Goal: Transaction & Acquisition: Purchase product/service

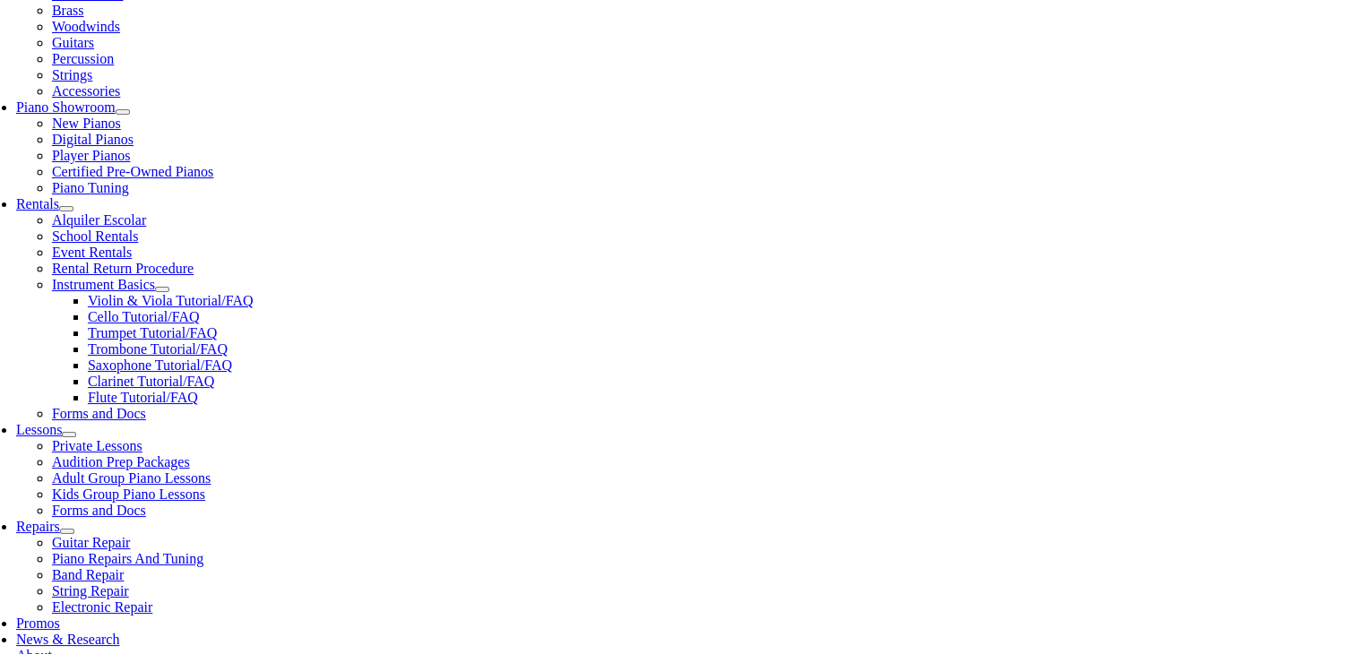
scroll to position [448, 0]
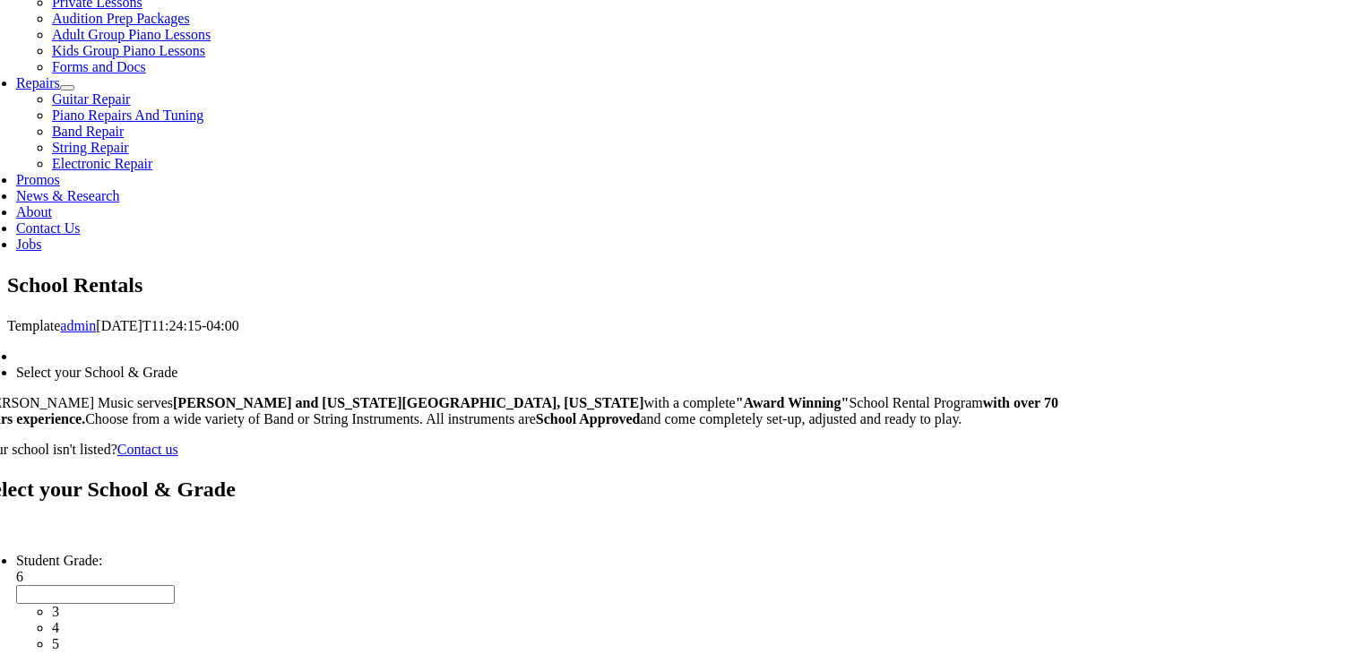
scroll to position [2759, 0]
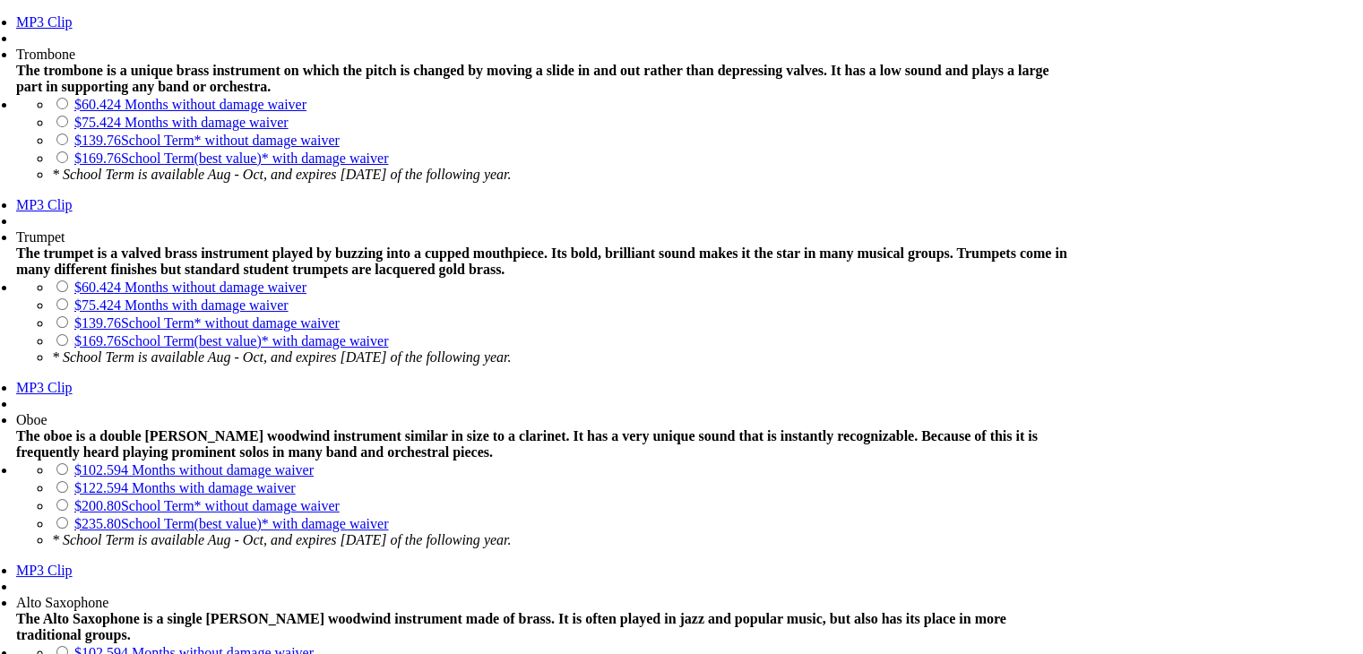
scroll to position [1971, 0]
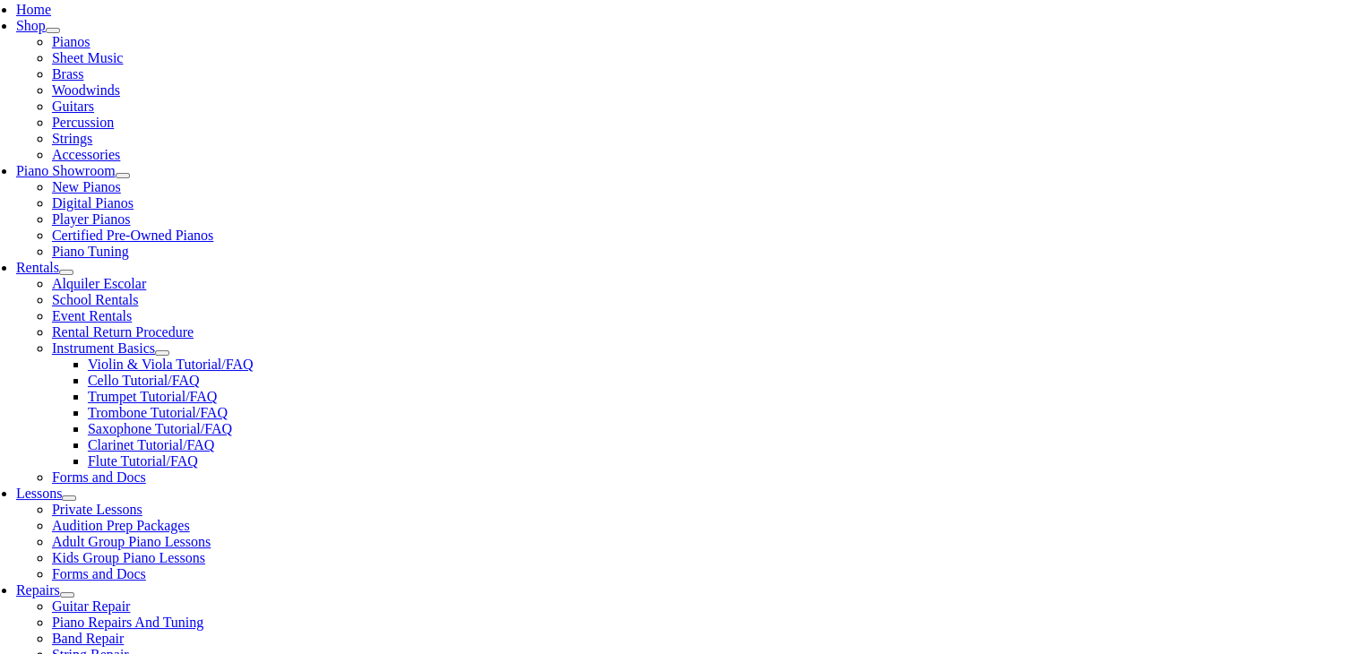
scroll to position [358, 0]
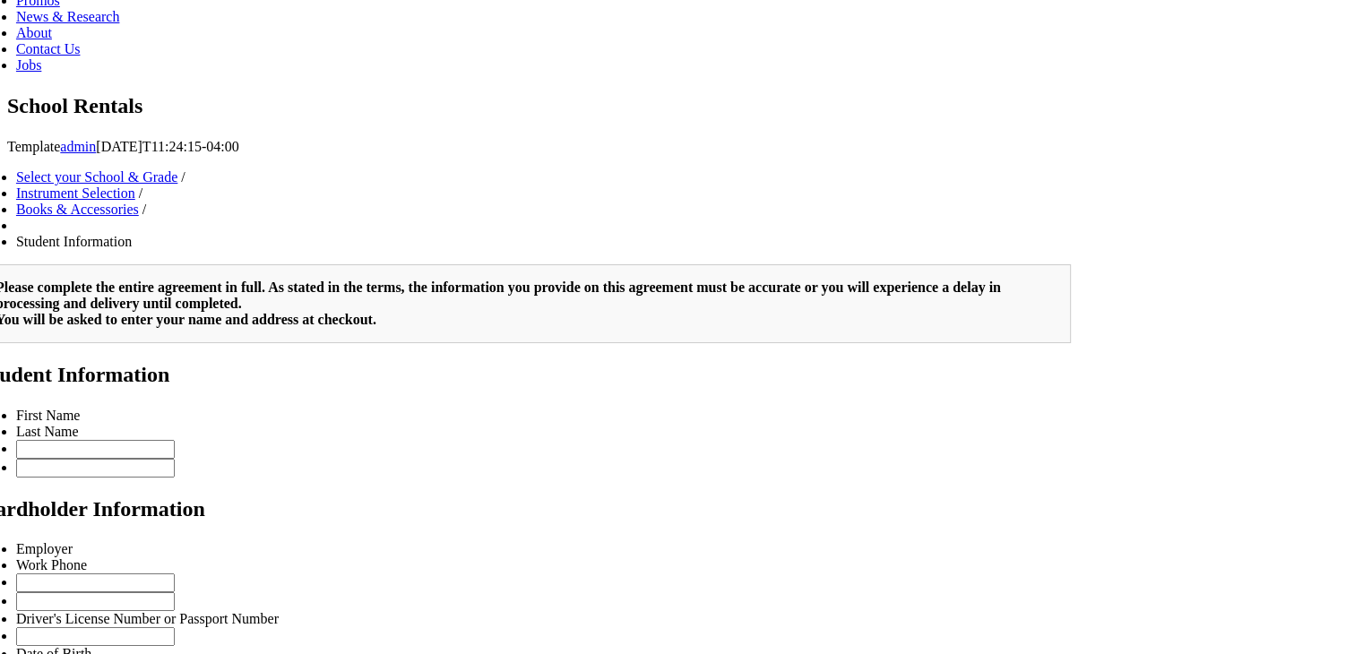
scroll to position [856, 0]
type input "2"
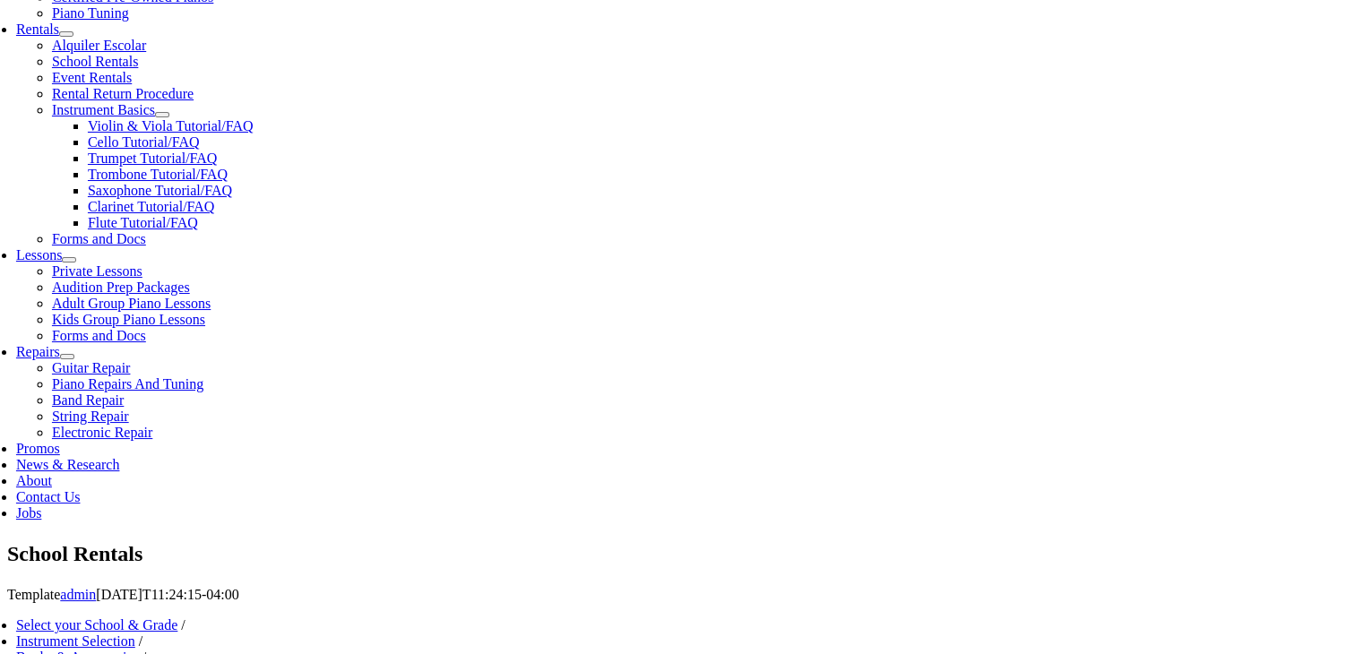
scroll to position [448, 0]
